Goal: Information Seeking & Learning: Learn about a topic

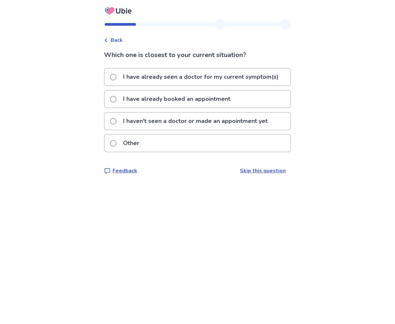
click at [172, 76] on p "I have already seen a doctor for my current symptom(s)" at bounding box center [200, 76] width 163 height 17
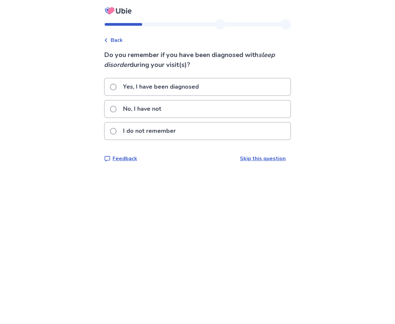
click at [255, 113] on div "No, I have not" at bounding box center [198, 108] width 186 height 17
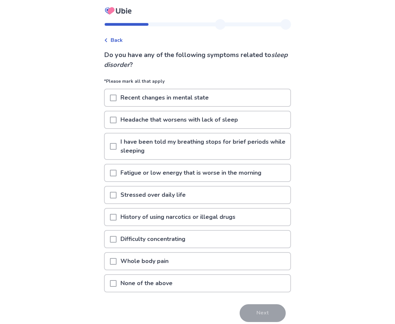
scroll to position [27, 0]
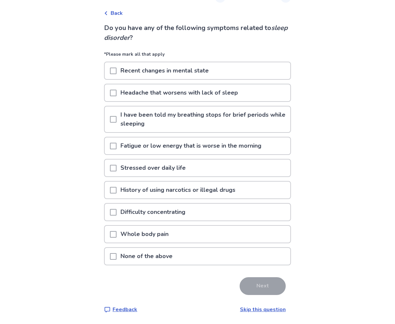
click at [117, 145] on span at bounding box center [113, 146] width 7 height 7
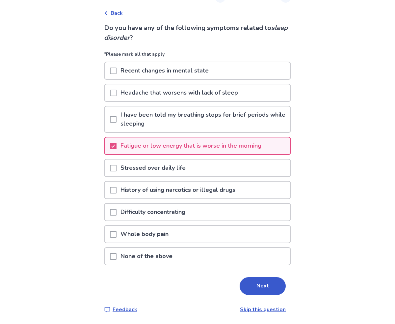
click at [137, 176] on div "Stressed over daily life" at bounding box center [197, 168] width 187 height 18
click at [135, 166] on p "Stressed over daily life" at bounding box center [153, 167] width 73 height 17
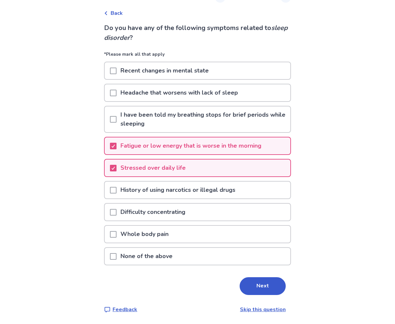
click at [223, 219] on div "Difficulty concentrating" at bounding box center [198, 211] width 186 height 17
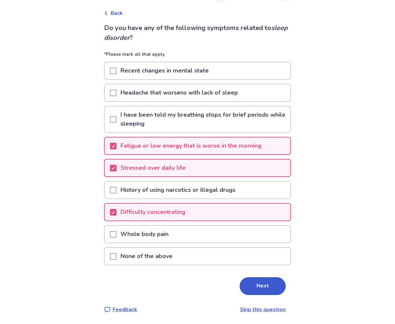
click at [210, 238] on div "Whole body pain" at bounding box center [198, 233] width 186 height 17
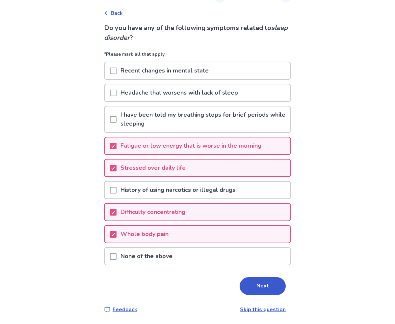
click at [207, 91] on p "Headache that worsens with lack of sleep" at bounding box center [179, 92] width 125 height 17
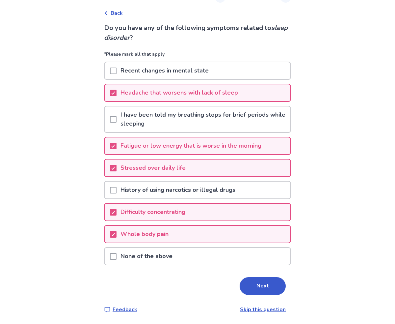
click at [223, 74] on div "Recent changes in mental state" at bounding box center [198, 70] width 186 height 17
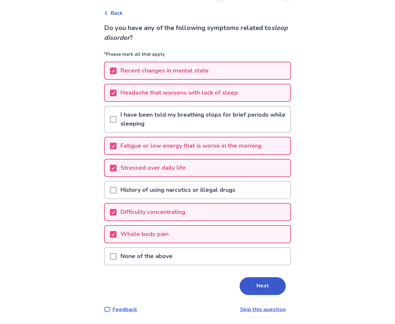
click at [243, 66] on div "Recent changes in mental state" at bounding box center [198, 70] width 186 height 17
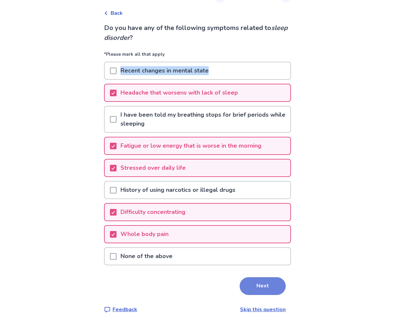
click at [267, 287] on button "Next" at bounding box center [263, 286] width 46 height 18
